Goal: Communication & Community: Ask a question

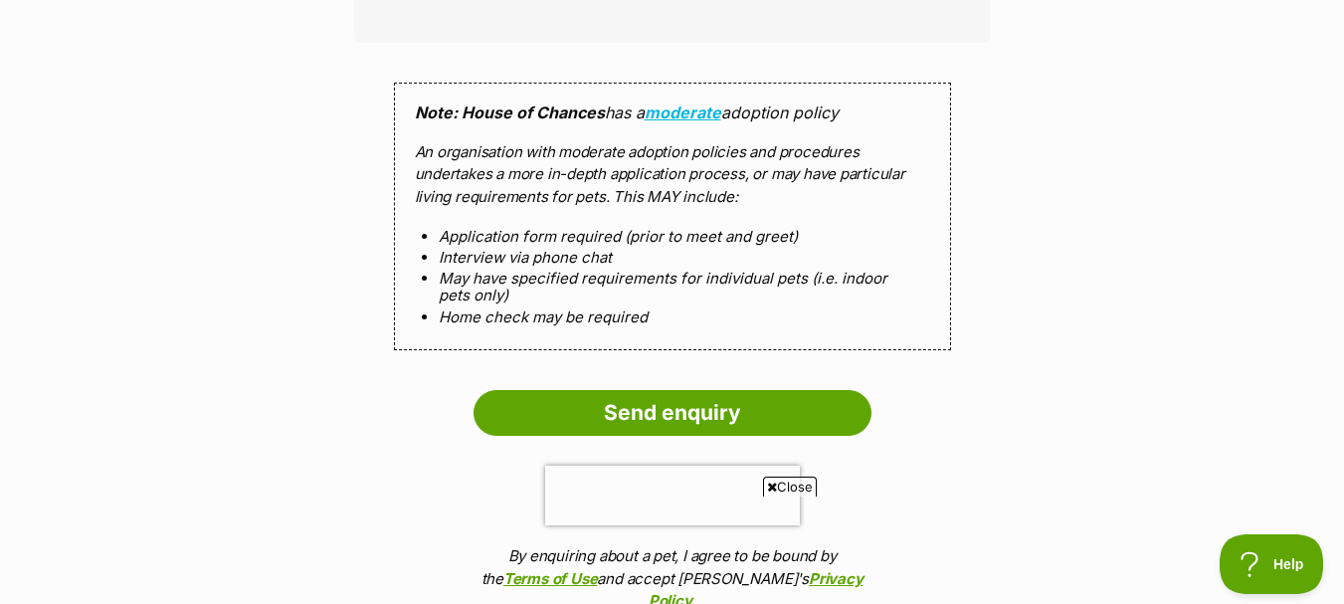
scroll to position [2077, 0]
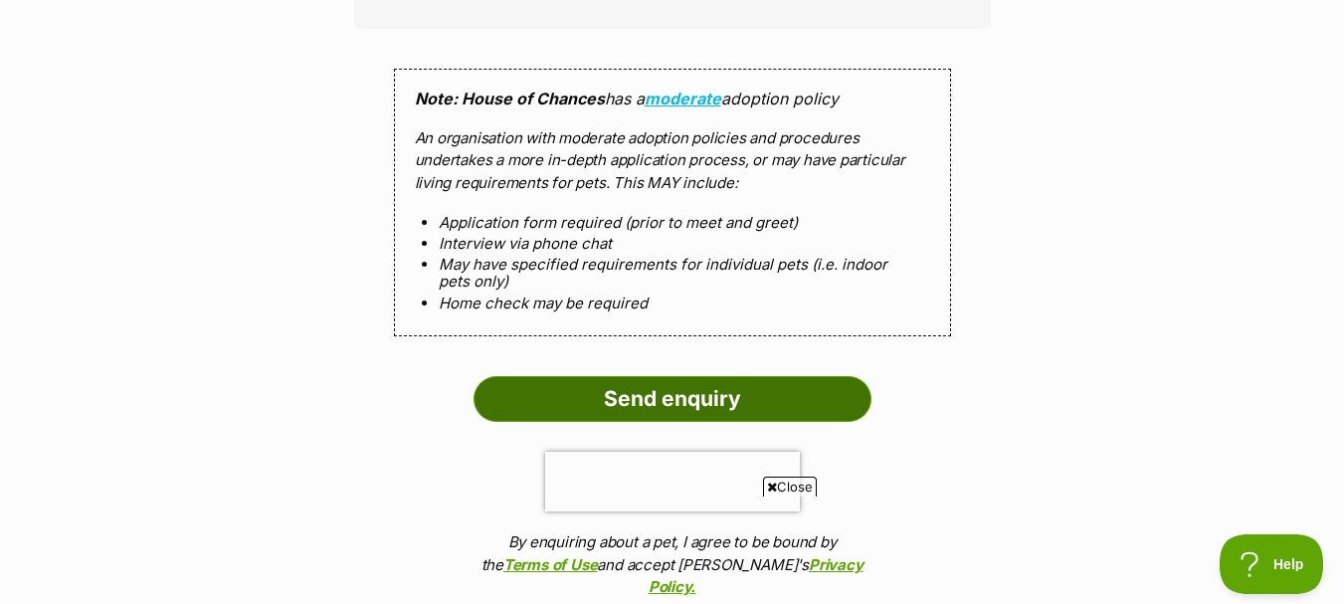
click at [717, 377] on input "Send enquiry" at bounding box center [672, 399] width 398 height 46
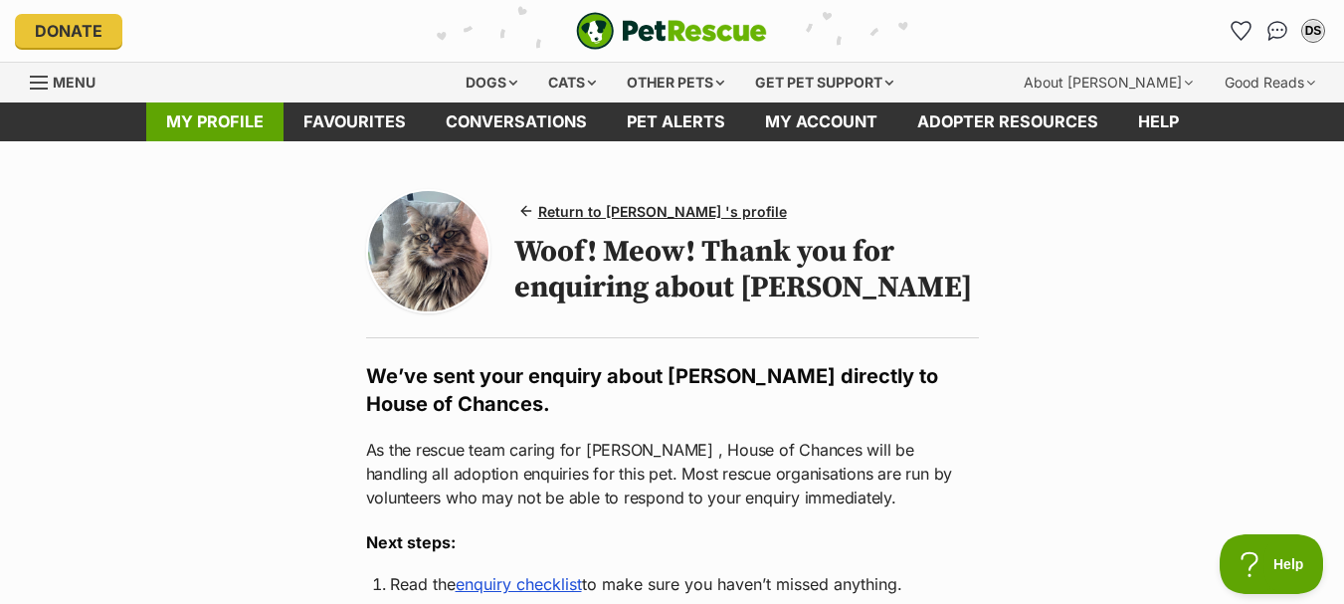
click at [187, 116] on link "My profile" at bounding box center [214, 121] width 137 height 39
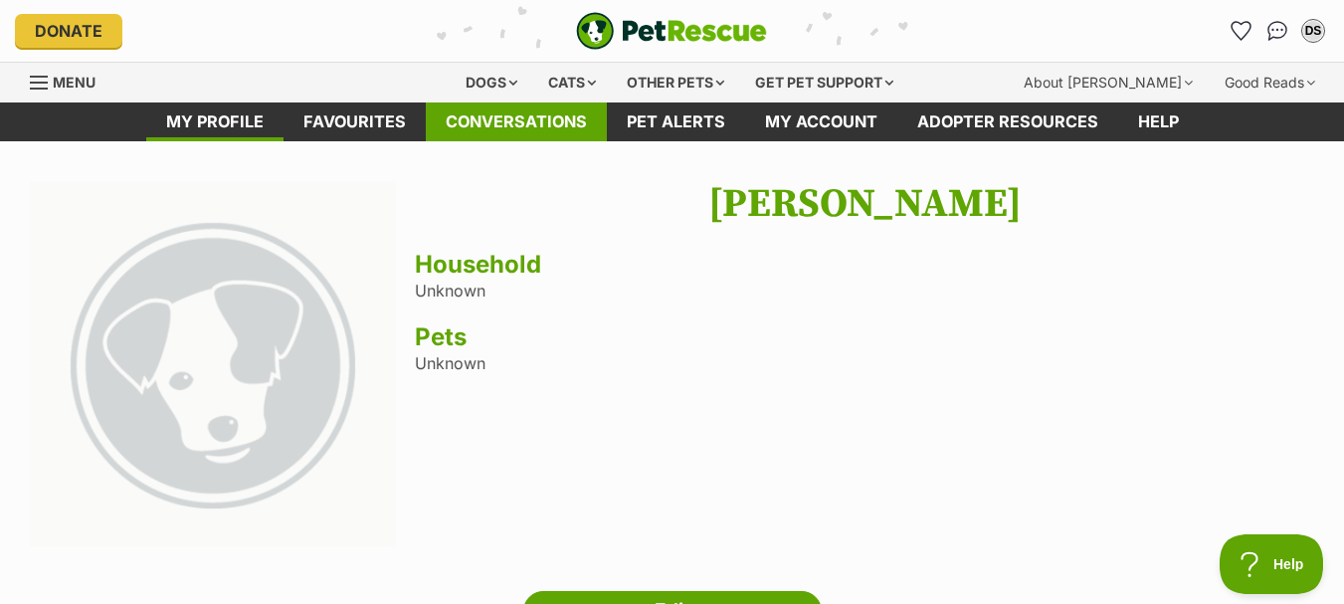
click at [514, 114] on link "Conversations" at bounding box center [516, 121] width 181 height 39
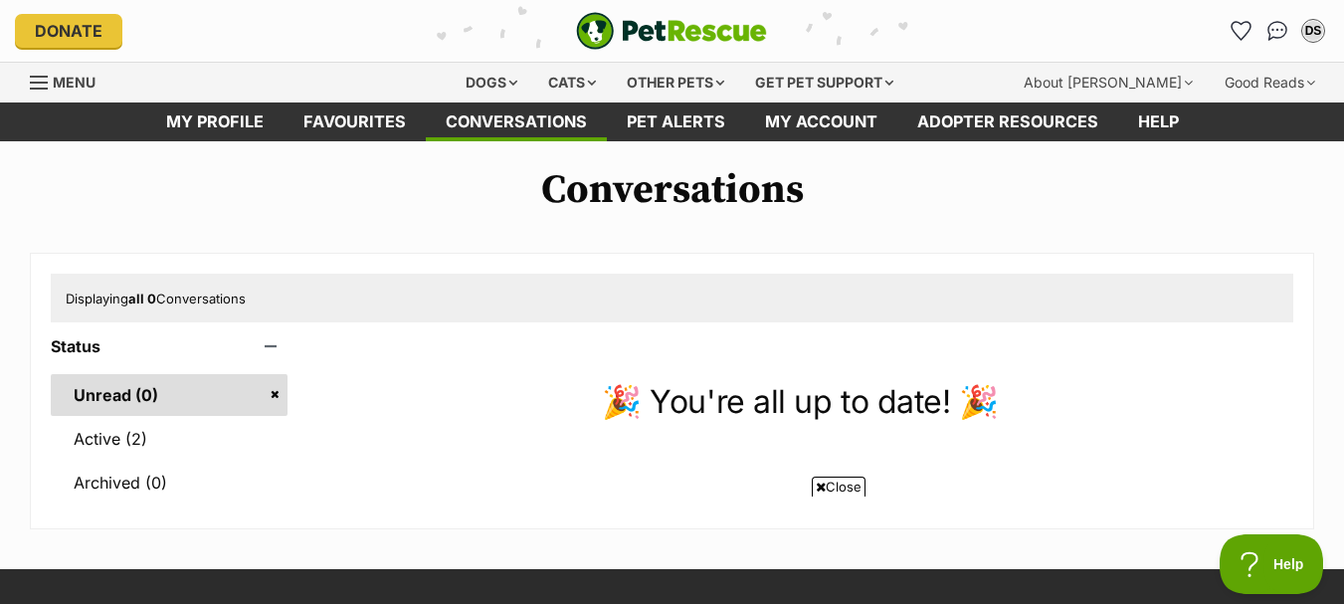
scroll to position [102, 0]
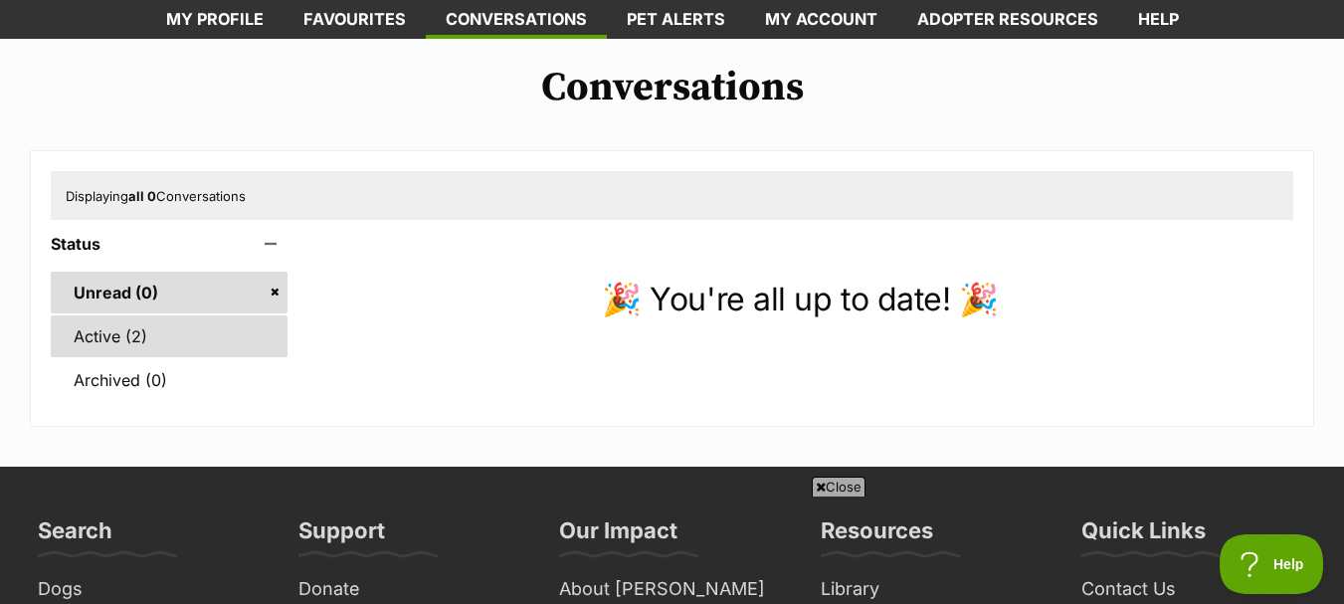
click at [119, 337] on link "Active (2)" at bounding box center [169, 336] width 237 height 42
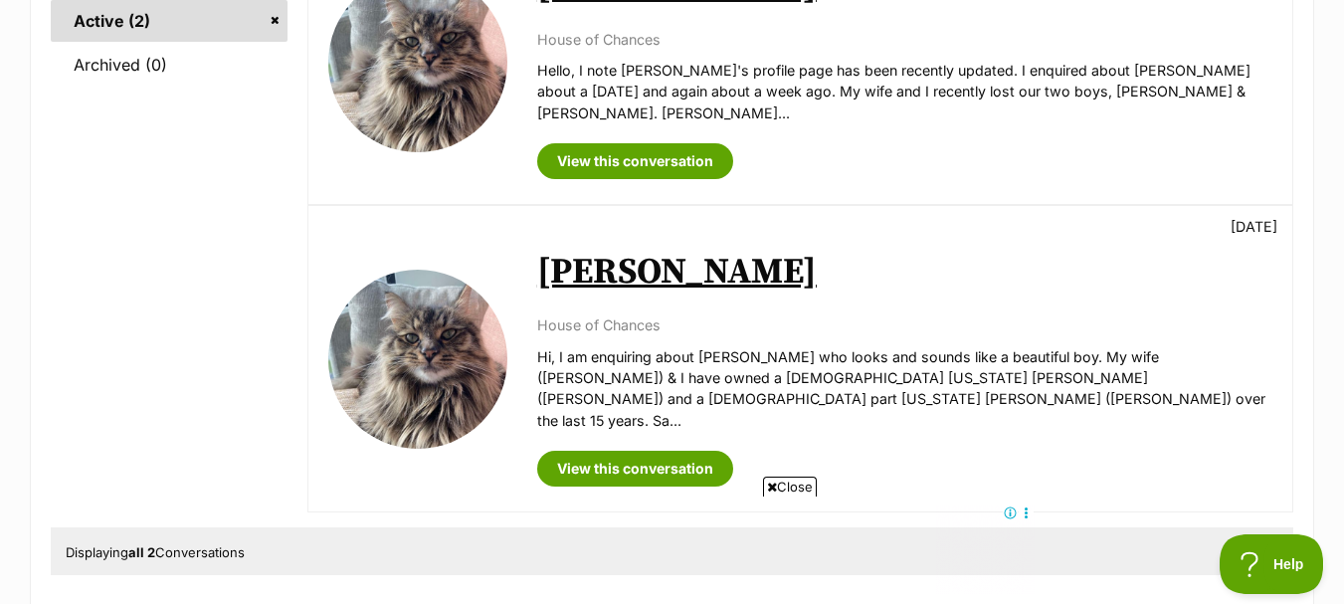
scroll to position [386, 0]
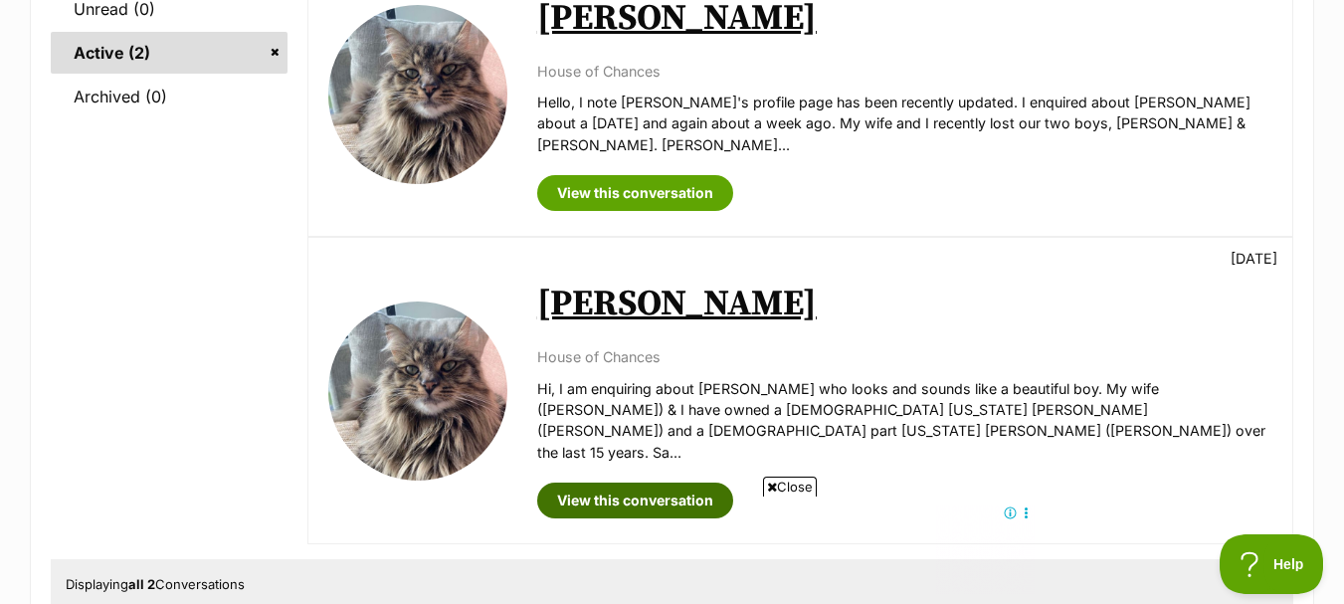
click at [621, 482] on link "View this conversation" at bounding box center [635, 500] width 196 height 36
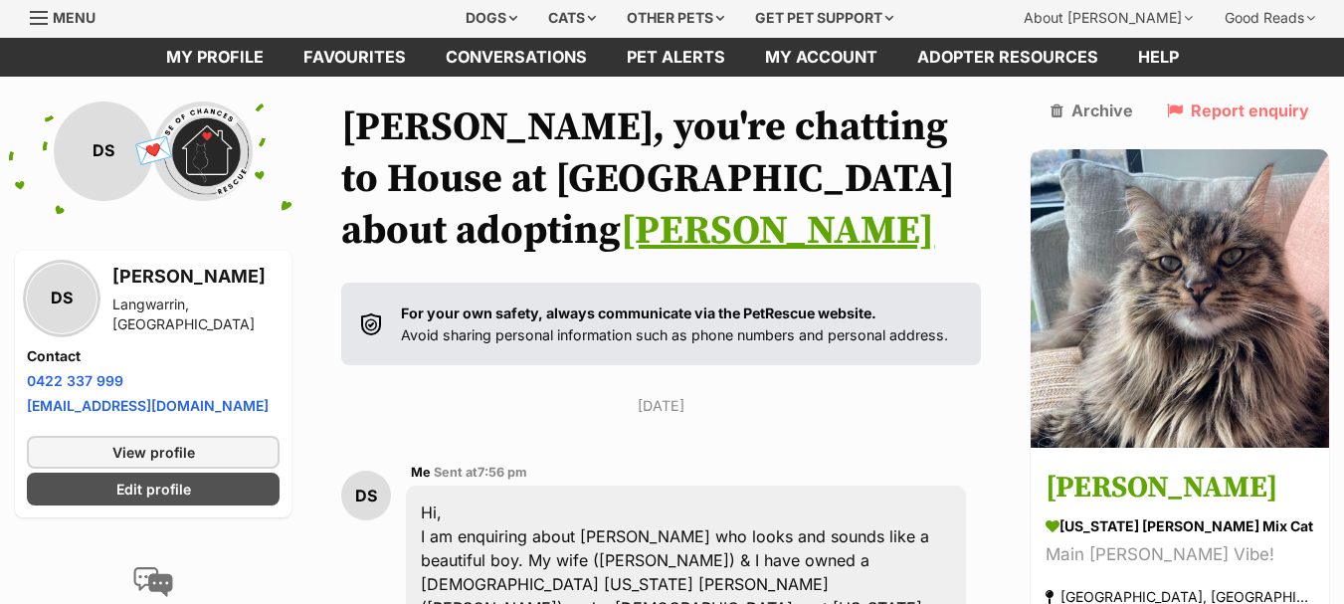
scroll to position [61, 0]
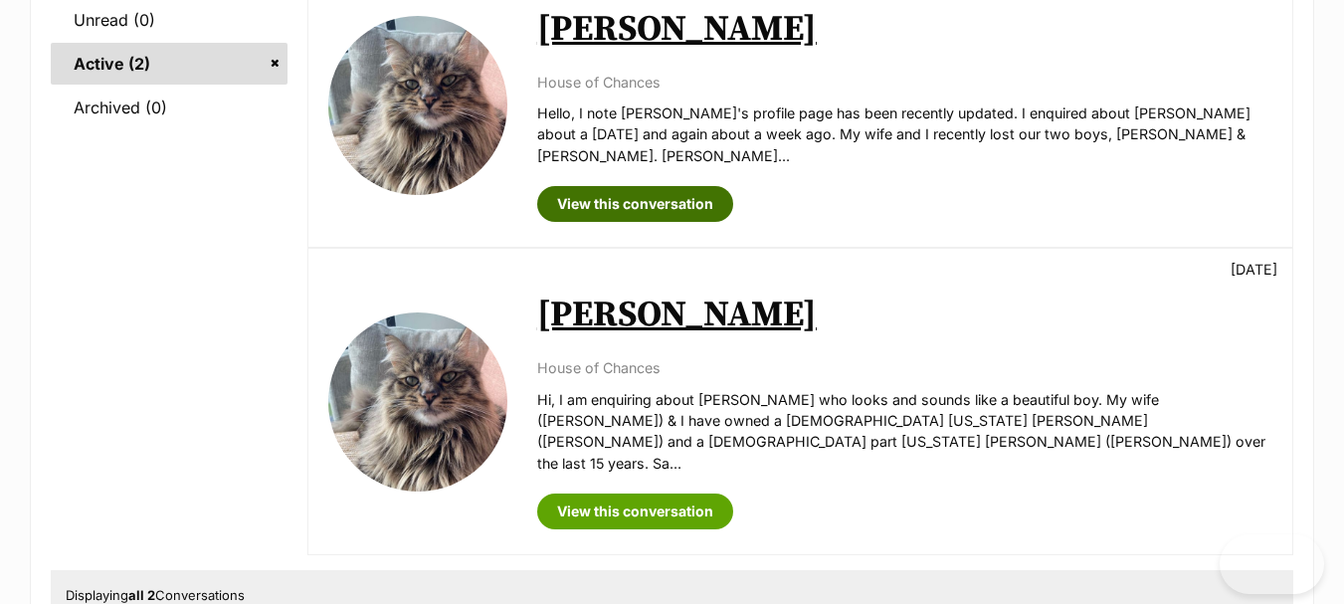
click at [694, 186] on link "View this conversation" at bounding box center [635, 204] width 196 height 36
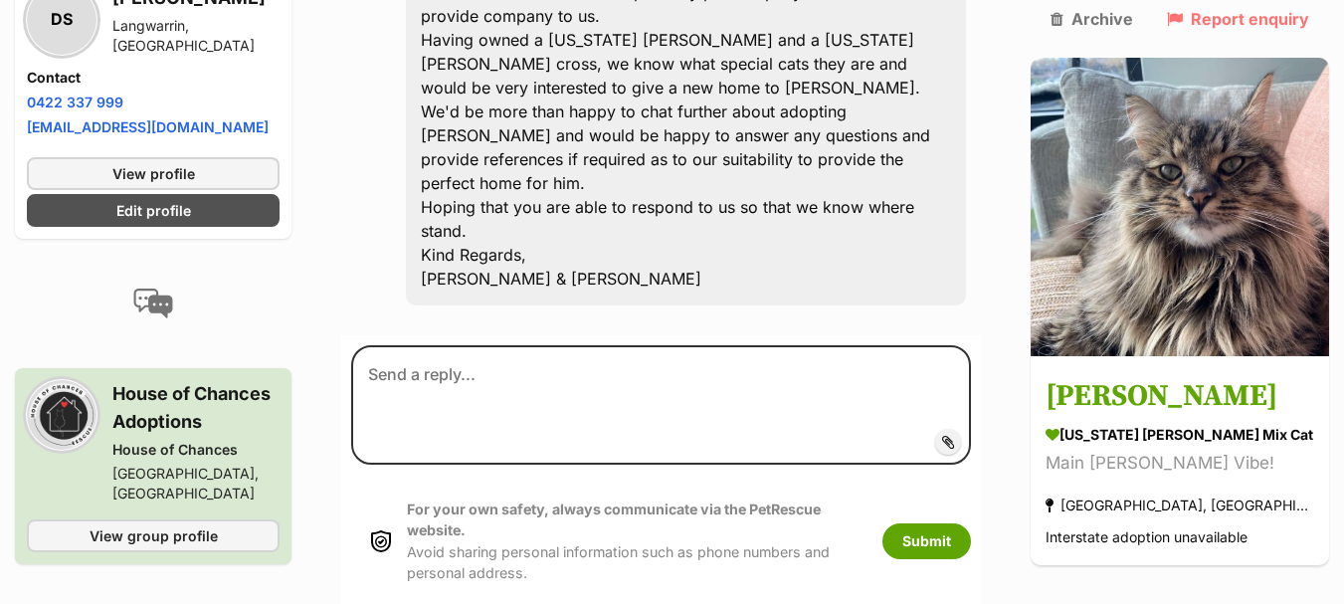
scroll to position [890, 0]
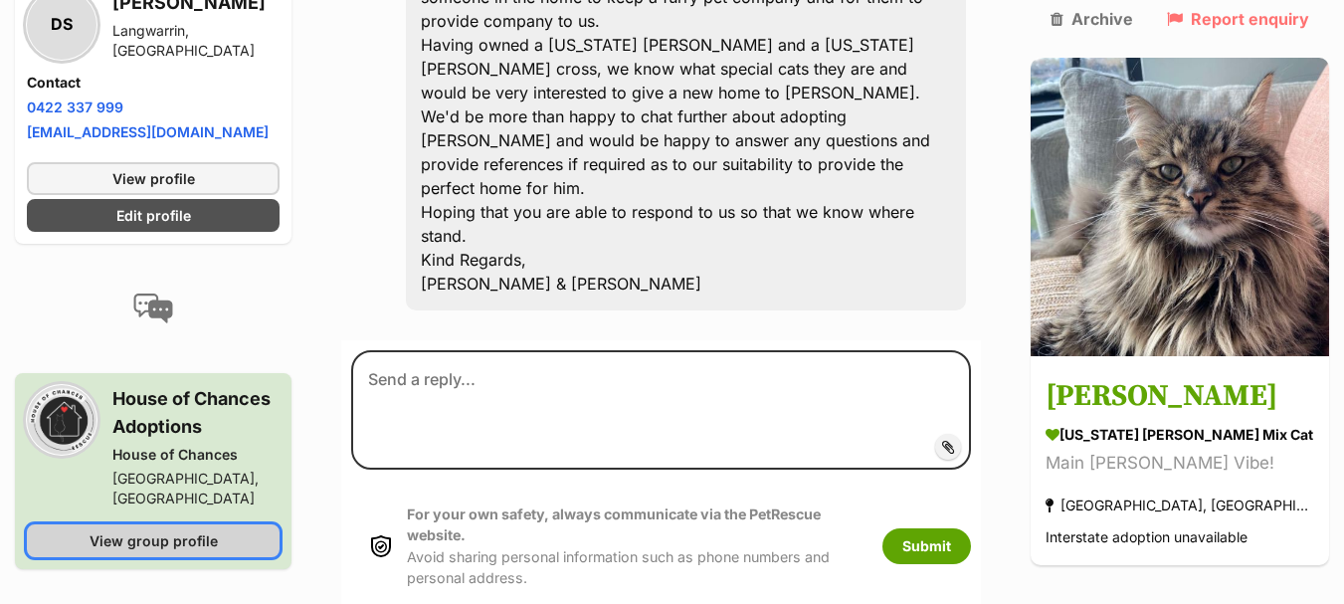
click at [174, 529] on span "View group profile" at bounding box center [154, 539] width 128 height 21
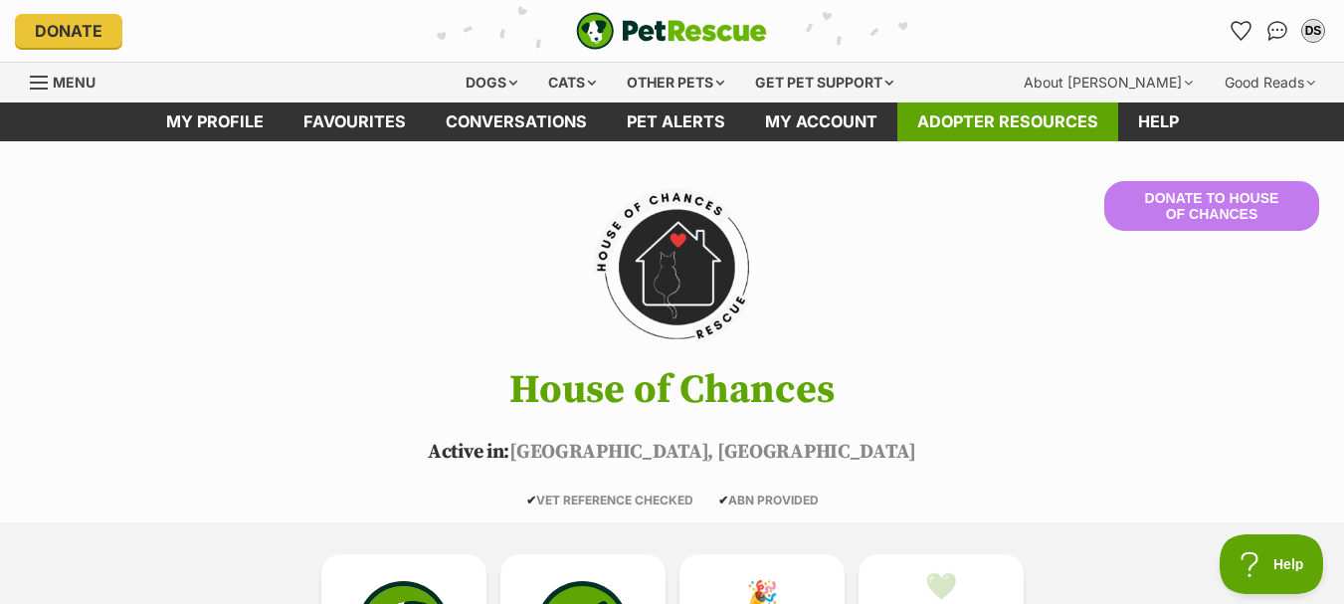
click at [985, 118] on link "Adopter resources" at bounding box center [1007, 121] width 221 height 39
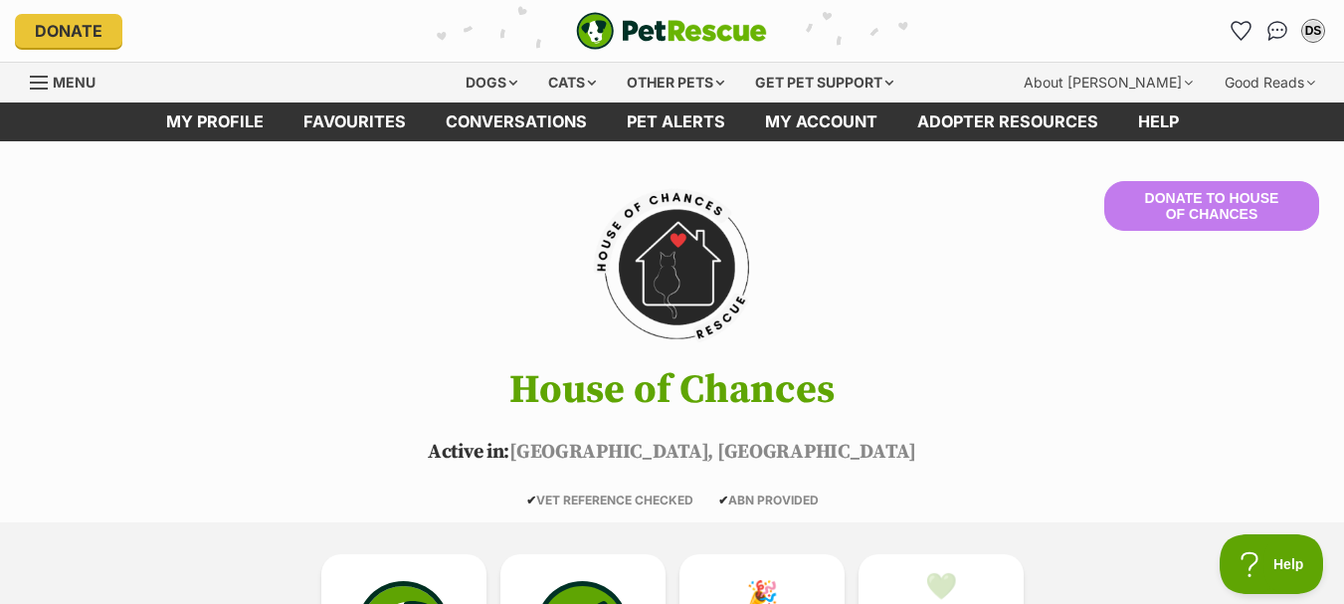
click at [51, 76] on link "Menu" at bounding box center [70, 81] width 80 height 36
